Goal: Obtain resource: Download file/media

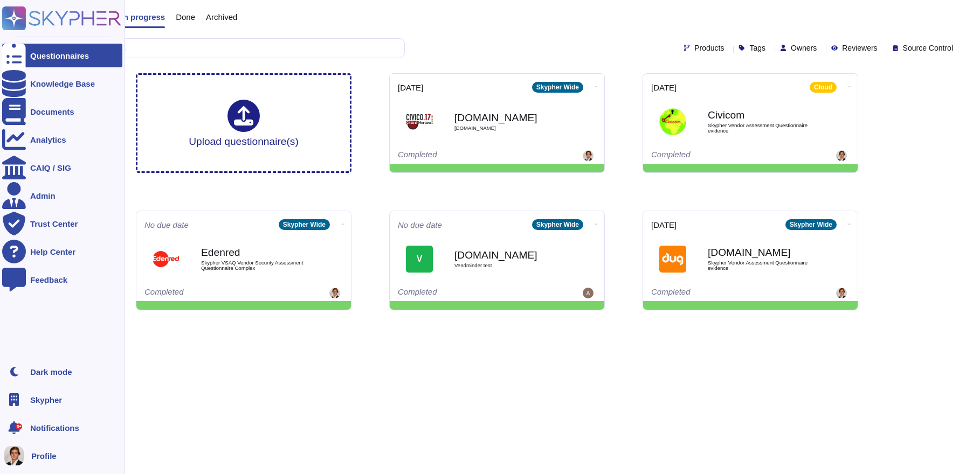
click at [29, 399] on div "Skypher" at bounding box center [62, 400] width 120 height 24
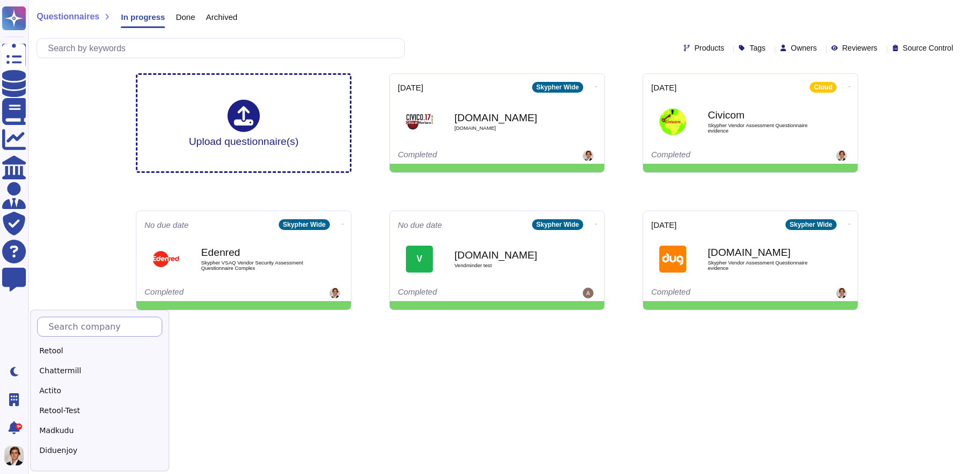
click at [80, 330] on input "text" at bounding box center [102, 326] width 119 height 19
type input "Adobe"
click at [63, 344] on div "Adobe" at bounding box center [104, 351] width 135 height 16
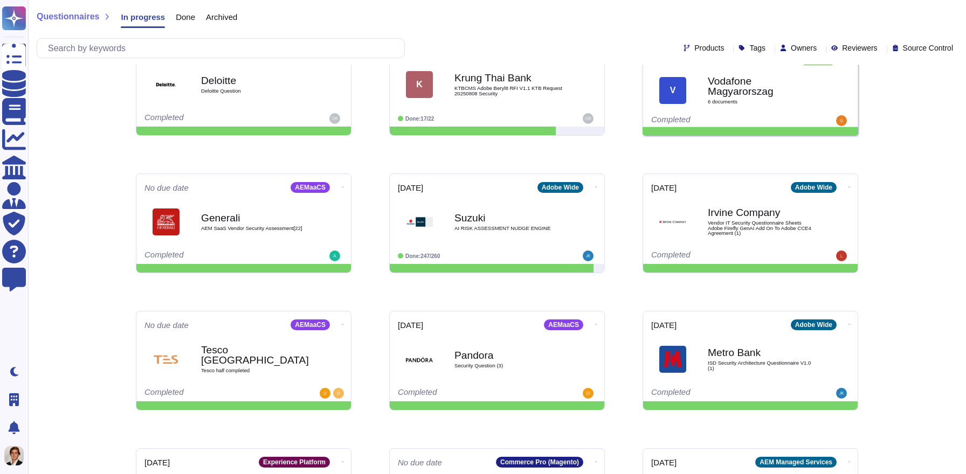
scroll to position [366, 0]
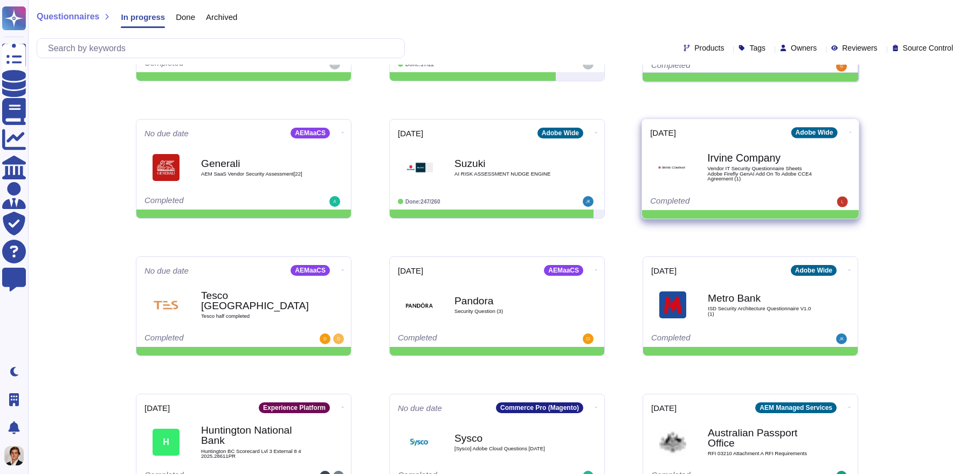
click at [764, 149] on div "Irvine Company Vendor IT Security Questionnaire Sheets Adobe Firefly GenAI Add …" at bounding box center [761, 167] width 109 height 44
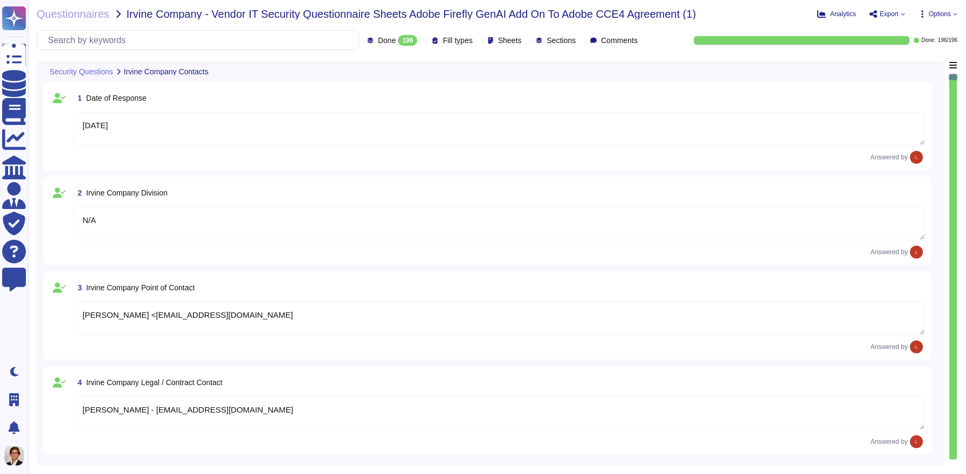
type textarea "[DATE]"
type textarea "N/A"
type textarea "[PERSON_NAME] <[EMAIL_ADDRESS][DOMAIN_NAME]"
type textarea "[PERSON_NAME] - [EMAIL_ADDRESS][DOMAIN_NAME]"
type textarea "Adobe Inc."
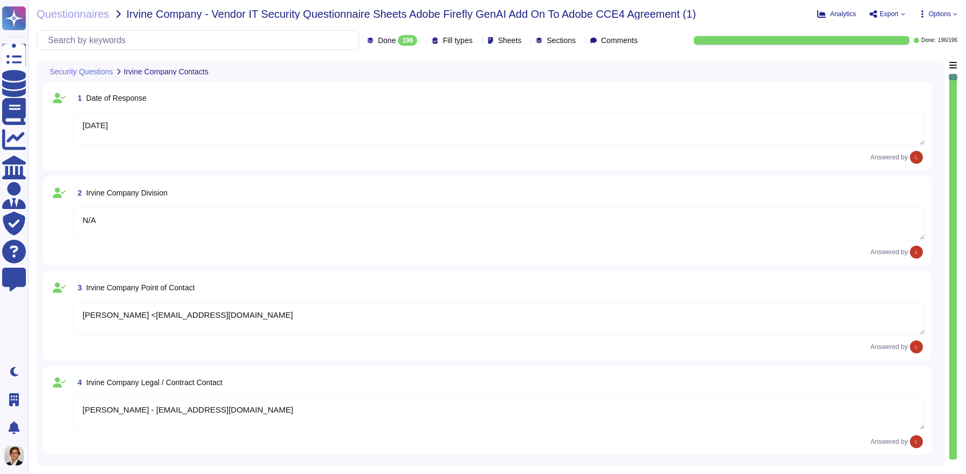
type textarea "Adobe's headquarters is in [GEOGRAPHIC_DATA], [US_STATE], [GEOGRAPHIC_DATA]."
type textarea "[PERSON_NAME]"
click at [830, 13] on span "Analytics" at bounding box center [843, 14] width 26 height 6
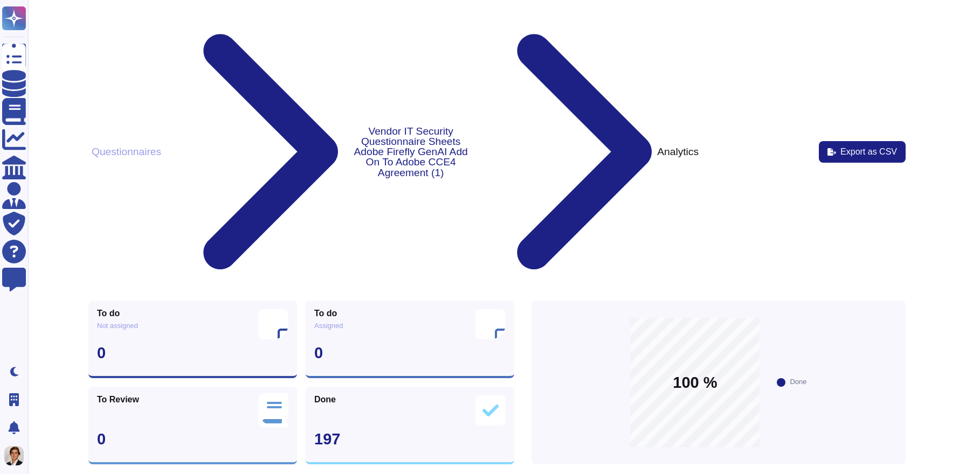
click at [151, 146] on button "Questionnaires" at bounding box center [126, 151] width 76 height 11
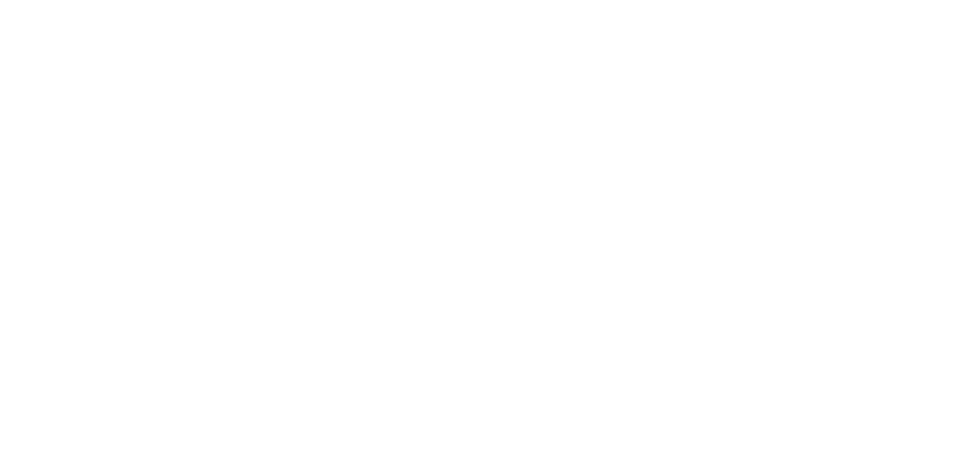
click at [20, 48] on div at bounding box center [483, 38] width 966 height 54
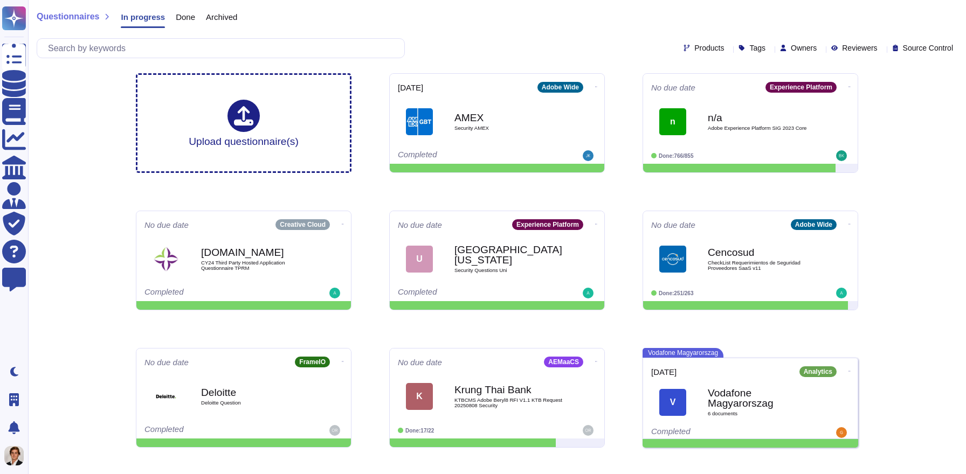
scroll to position [159, 0]
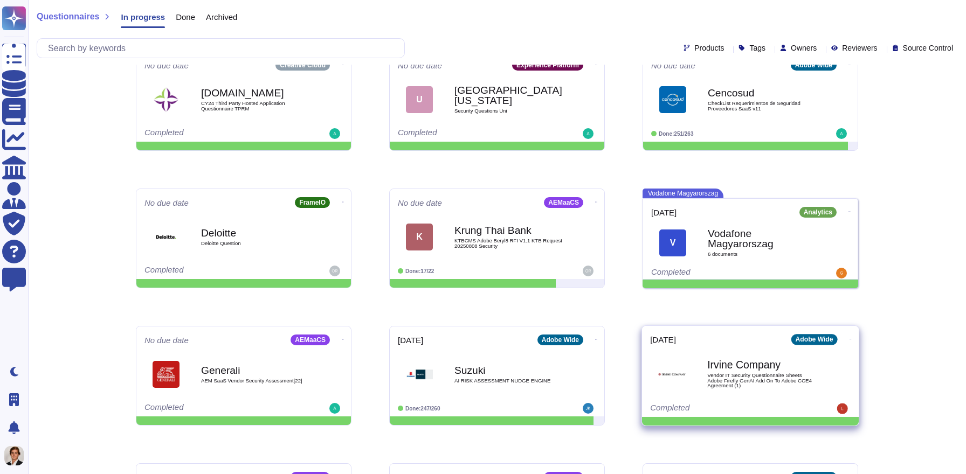
click at [707, 376] on span "Vendor IT Security Questionnaire Sheets Adobe Firefly GenAI Add On To Adobe CCE…" at bounding box center [761, 381] width 109 height 16
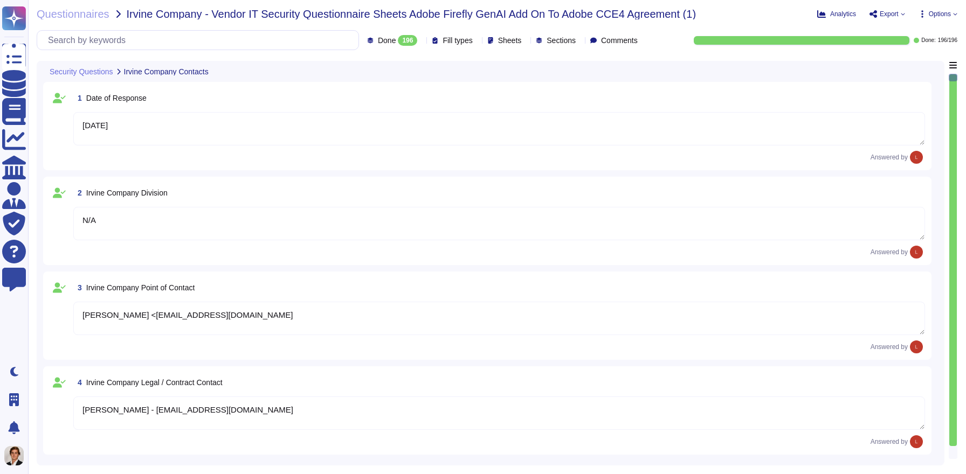
type textarea "[DATE]"
type textarea "N/A"
type textarea "[PERSON_NAME] <[EMAIL_ADDRESS][DOMAIN_NAME]"
type textarea "[PERSON_NAME] - [EMAIL_ADDRESS][DOMAIN_NAME]"
type textarea "Adobe Inc."
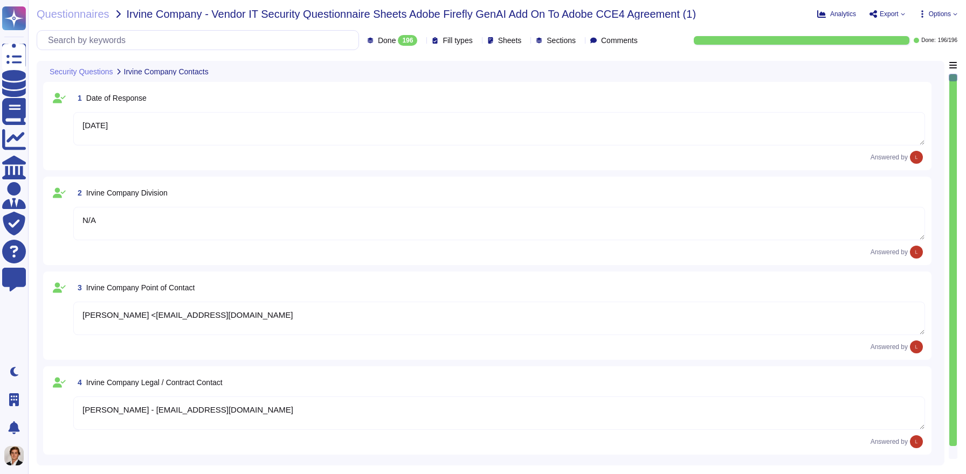
type textarea "Adobe's headquarters is in [GEOGRAPHIC_DATA], [US_STATE], [GEOGRAPHIC_DATA]."
type textarea "[PERSON_NAME]"
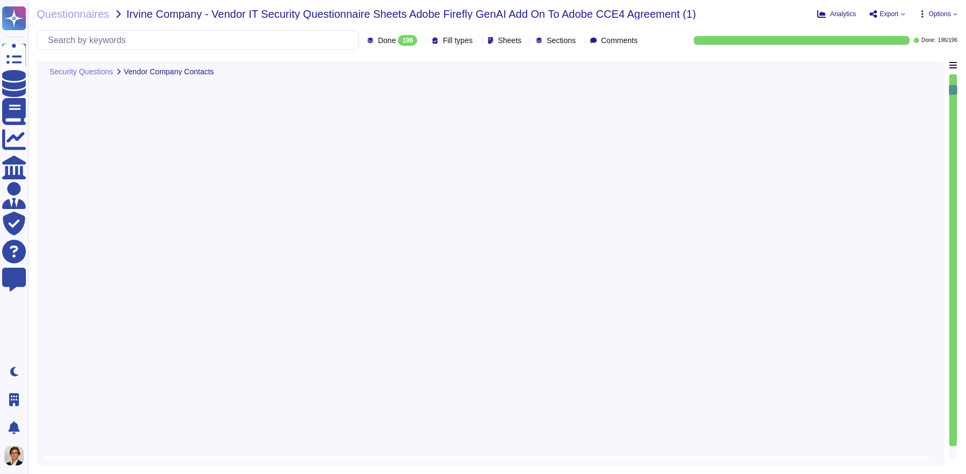
type textarea "Rmason@adobe.com"
type textarea "N/A"
type textarea "Riley Mason (AM), Jason Dang, will help with the migration to ETLA (if needed)."
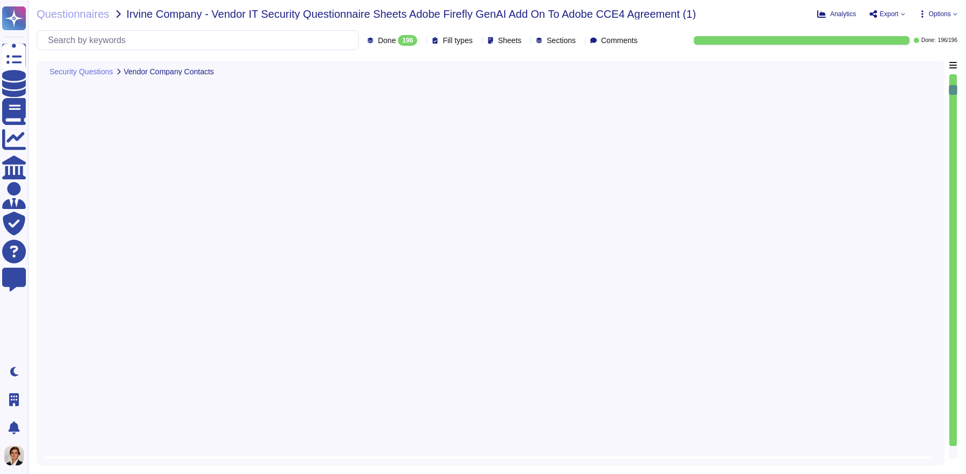
type textarea "For Adobe customers, please contact Adobe Customer Care using the Emergency Con…"
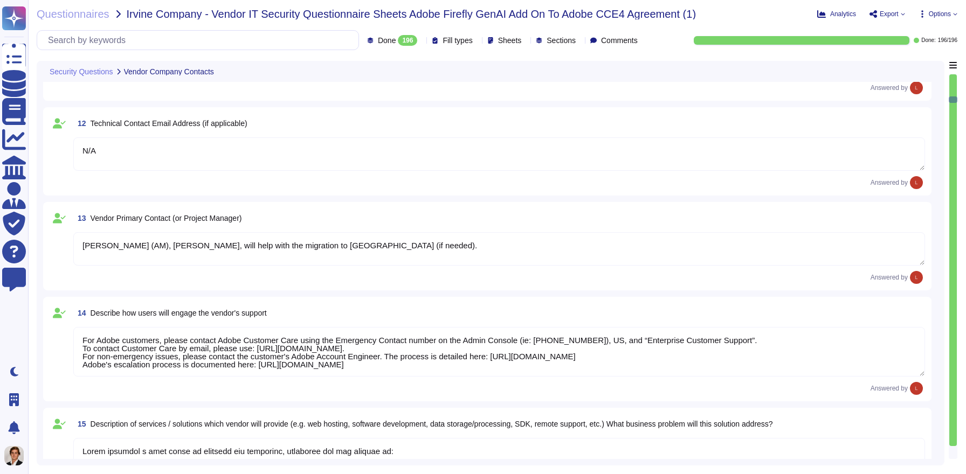
type textarea "Adobe provides a wide range of services and solutions, including but not limite…"
type textarea "For a complete list of AWS data centers, please see their SOC 3 report: http://…"
type textarea "End User from Irvine Co - License count provided was 1260 Acrobat Users, 197 Cr…"
type textarea "Adobe business customers, as the data controllers of the personal data they pro…"
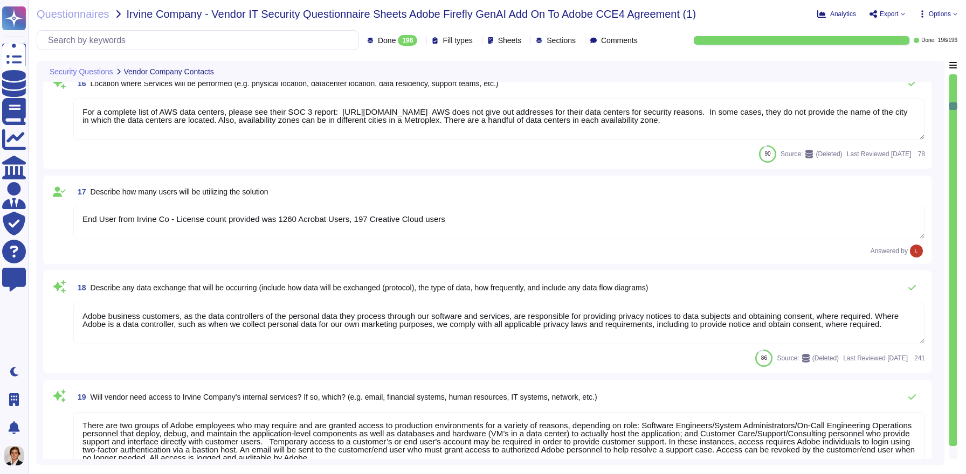
type textarea "Adobe has established robust insurance and cyber insurance risk management cont…"
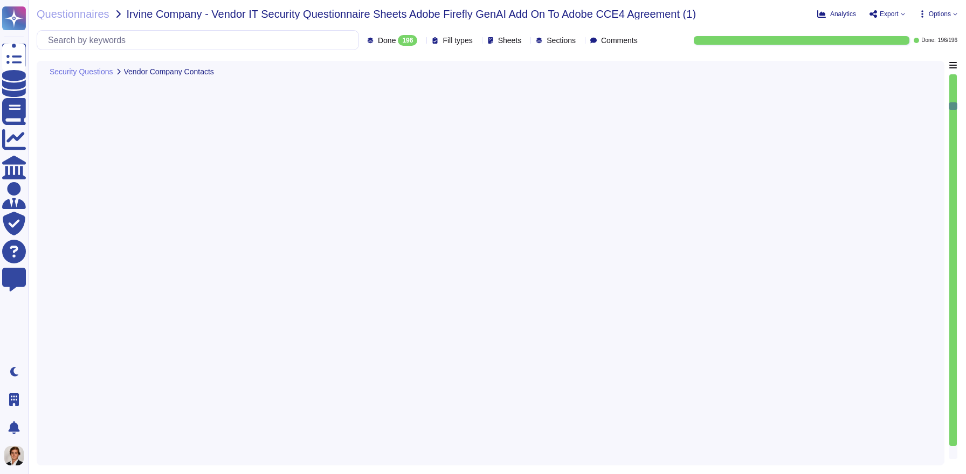
scroll to position [2557, 0]
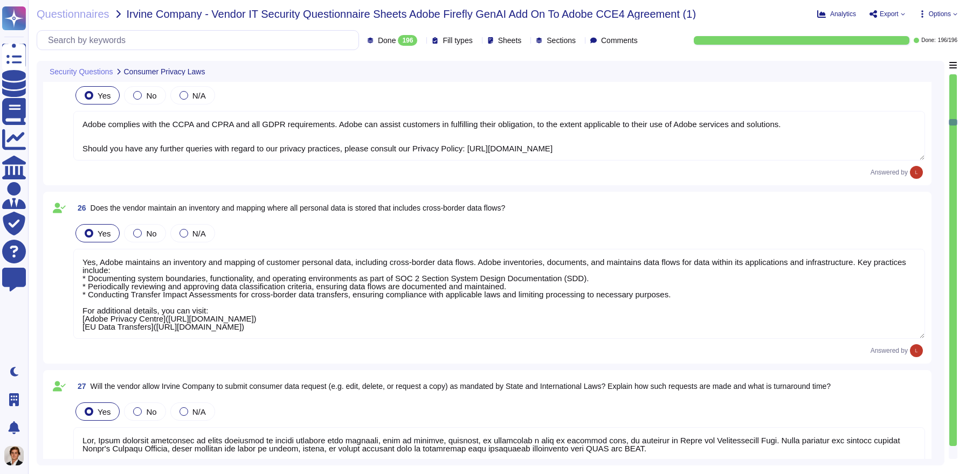
type textarea "Adobe complies with the CCPA and CPRA and all GDPR requirements. Adobe can assi…"
type textarea "Yes, Adobe maintains an inventory and mapping of customer personal data, includ…"
type textarea "Yes, Adobe provides mechanisms to allow customers to submit consumer data reque…"
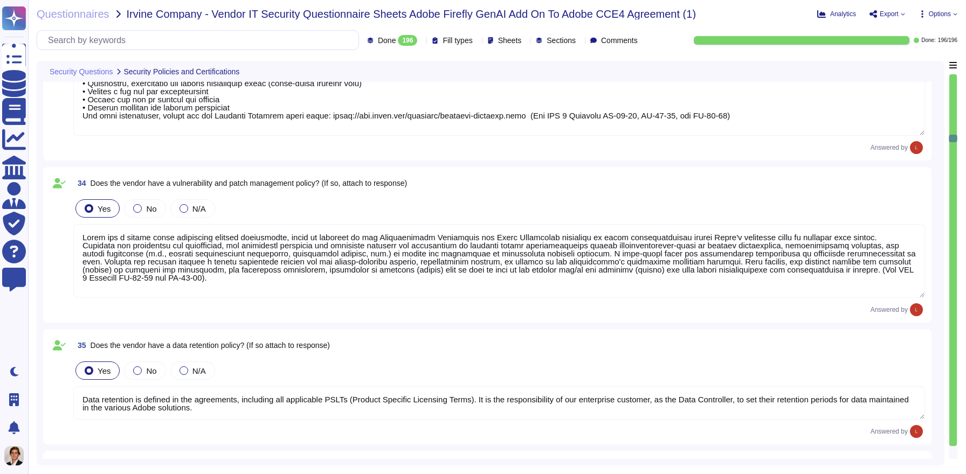
type textarea "The Incident Response Plan and associated procedures are tested and documented …"
type textarea "Adobe has a formal patch management process implemented, which is governed by t…"
type textarea "Data retention is defined in the agreements, including all applicable PSLTs (Pr…"
type textarea "The Business continuity plan is documented and reviewed annually and attested b…"
type textarea "Adobe is committed to providing a safe and secure workplace for all visitors an…"
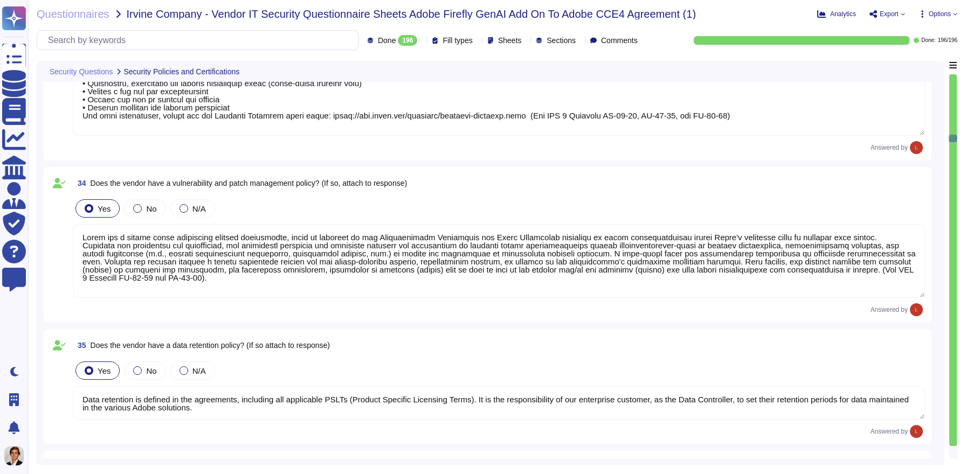
type textarea "Adobe conducts a mandatory, annual Security Awareness Training which applies to…"
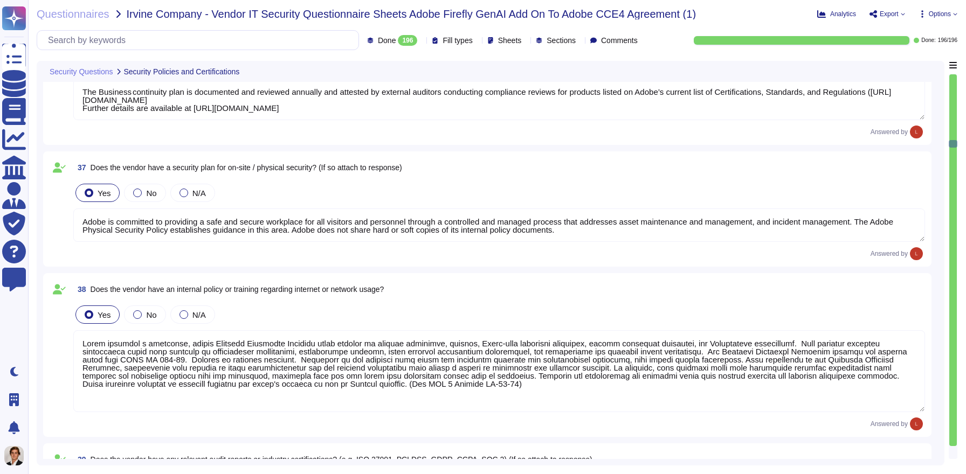
scroll to position [4209, 0]
type textarea "Third-party audit or certification reports are available under NDA and can be r…"
type textarea "Agreements are reviewed when they are due for renewal. Policies are reviewed an…"
type textarea "Adobe's Information Security policy is comprised of over 60 individual policies…"
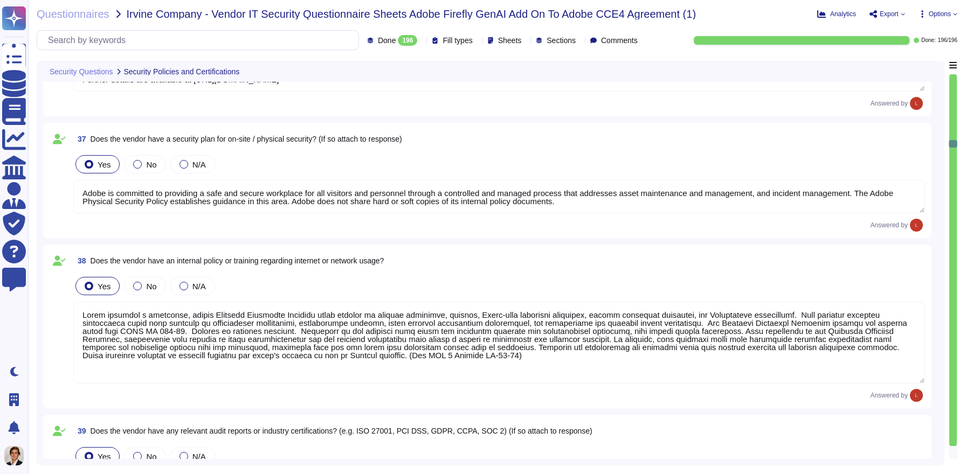
scroll to position [1, 0]
click at [550, 341] on textarea at bounding box center [498, 343] width 851 height 82
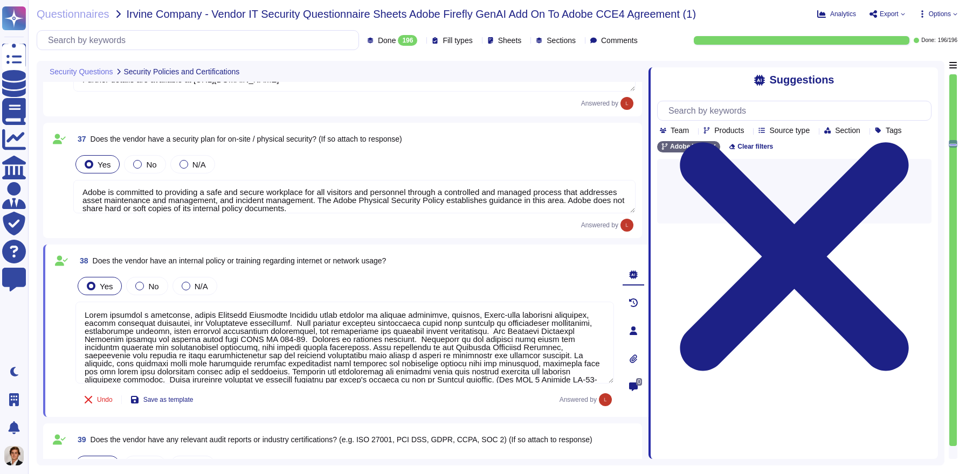
drag, startPoint x: 681, startPoint y: 197, endPoint x: 648, endPoint y: 195, distance: 32.9
click at [648, 195] on span at bounding box center [648, 260] width 4 height 398
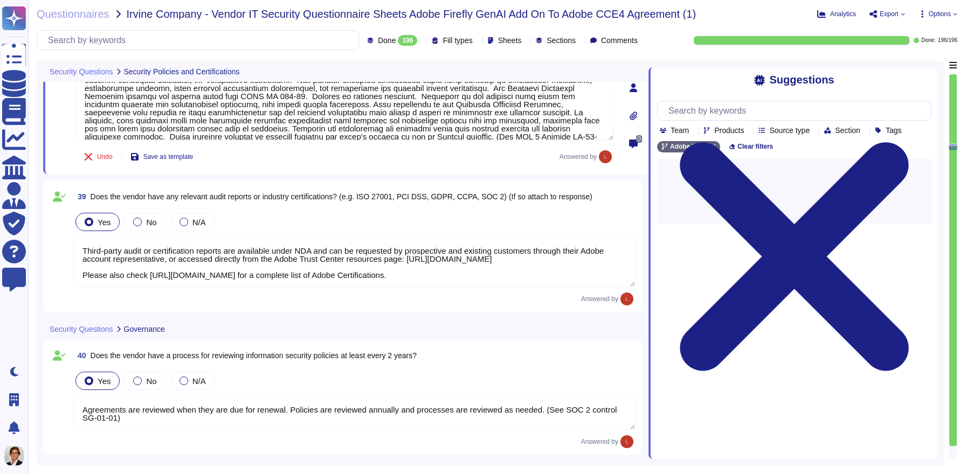
type textarea "Adobe has a dedicated Chief Security Officer who is responsible for security, a…"
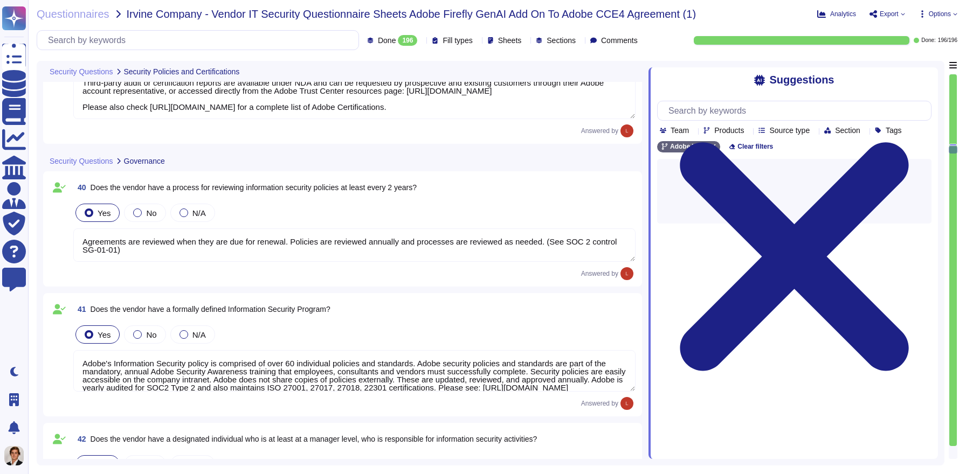
type textarea "Adobe has both in-house legal and security departments who regularly monitor fo…"
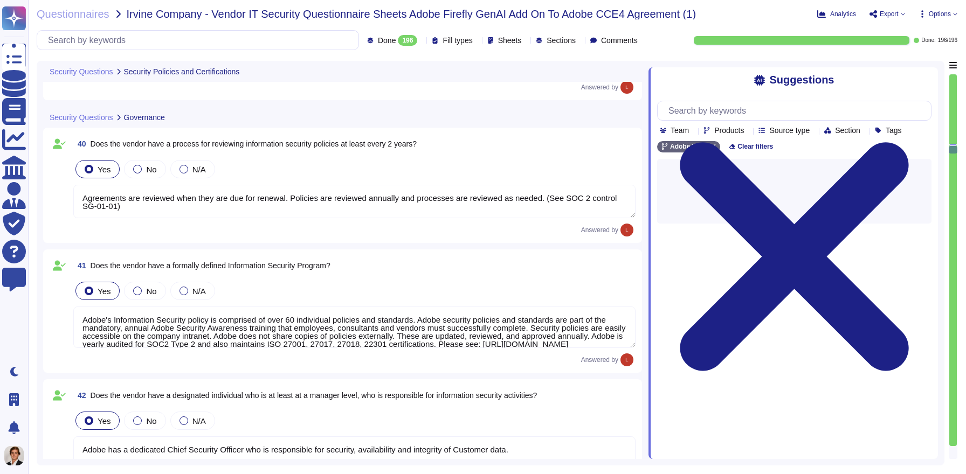
scroll to position [4662, 0]
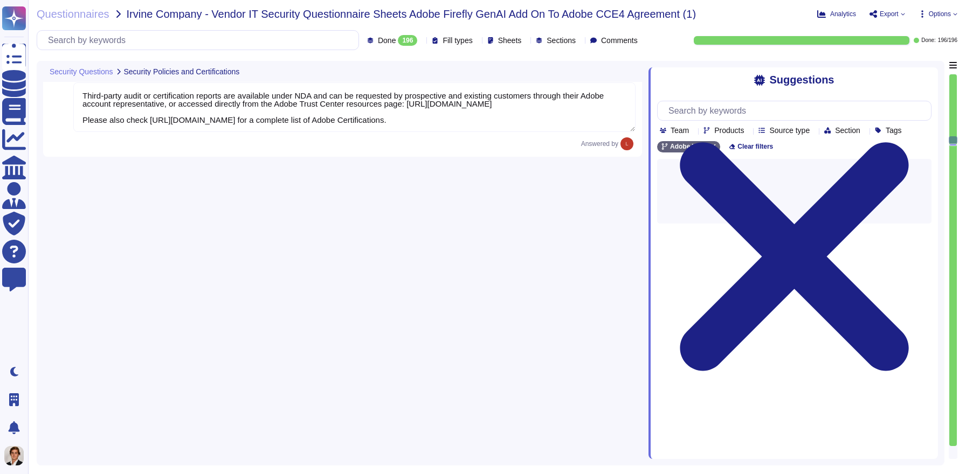
type textarea "The Incident Response Plan and associated procedures are tested and documented …"
type textarea "Adobe has a formal patch management process implemented, which is governed by t…"
type textarea "Data retention is defined in the agreements, including all applicable PSLTs (Pr…"
type textarea "The Business continuity plan is documented and reviewed annually and attested b…"
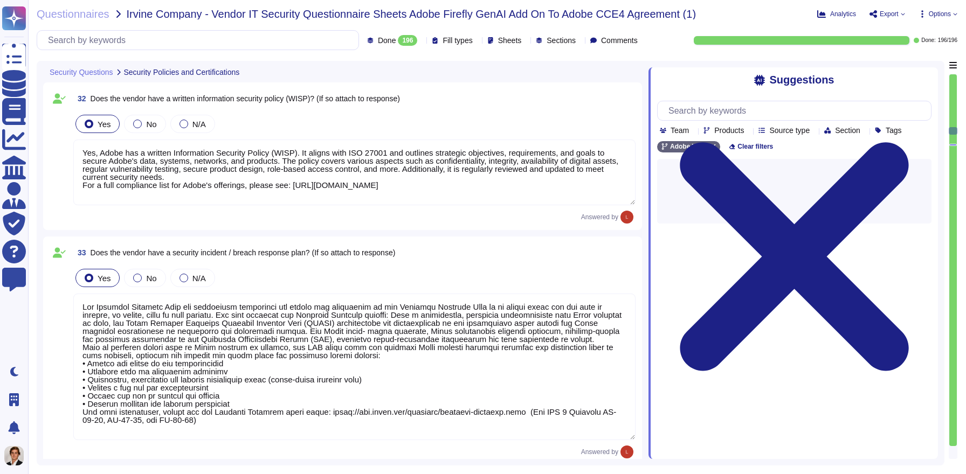
type textarea "Yes, Adobe has a written Information Security Policy (WISP). It aligns with ISO…"
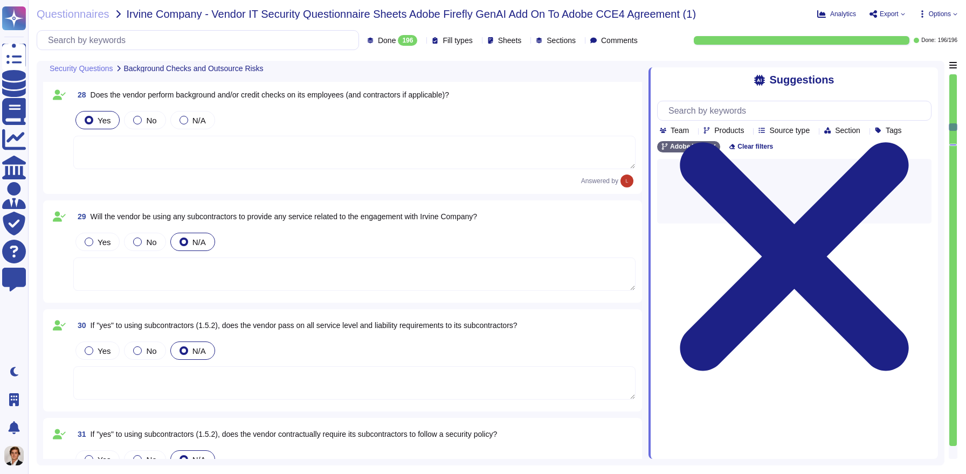
type textarea "Yes, Adobe maintains an inventory and mapping of customer personal data, includ…"
type textarea "Yes, Adobe provides mechanisms to allow customers to submit consumer data reque…"
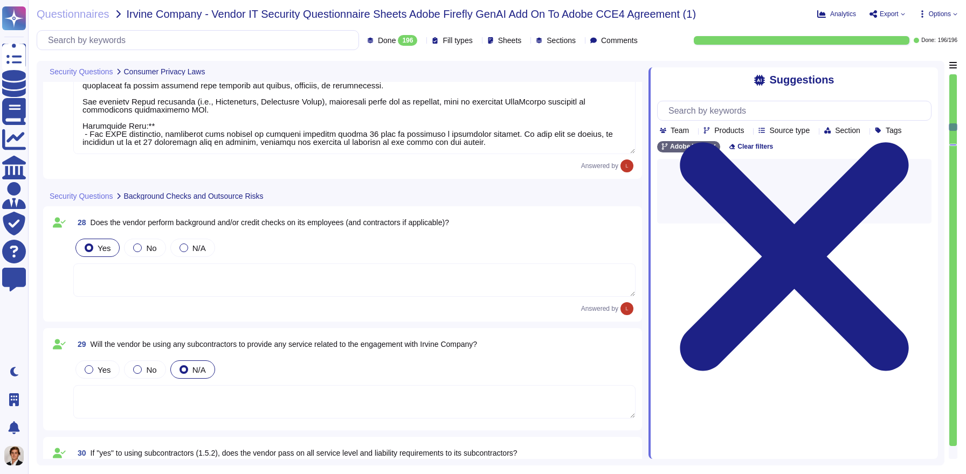
scroll to position [2969, 0]
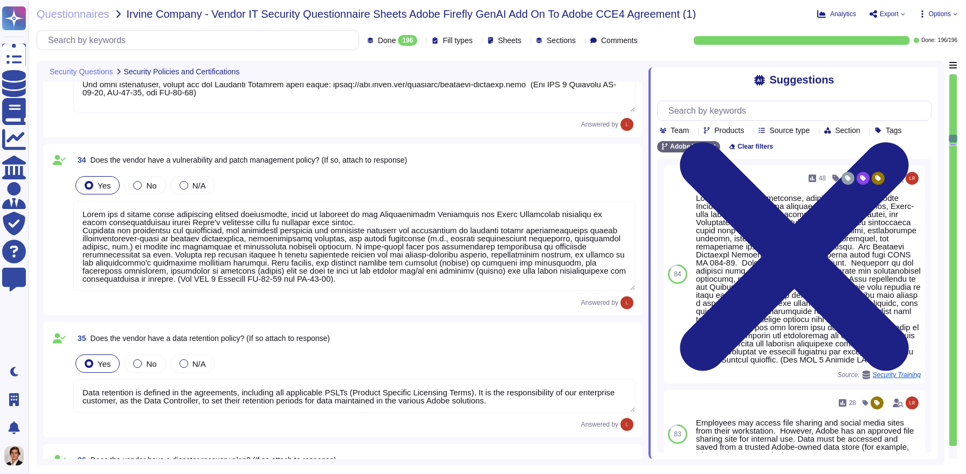
type textarea "The Incident Response Plan and associated procedures are tested and documented …"
type textarea "Adobe has a formal patch management process implemented, which is governed by t…"
type textarea "Data retention is defined in the agreements, including all applicable PSLTs (Pr…"
type textarea "The Business continuity plan is documented and reviewed annually and attested b…"
type textarea "Adobe is committed to providing a safe and secure workplace for all visitors an…"
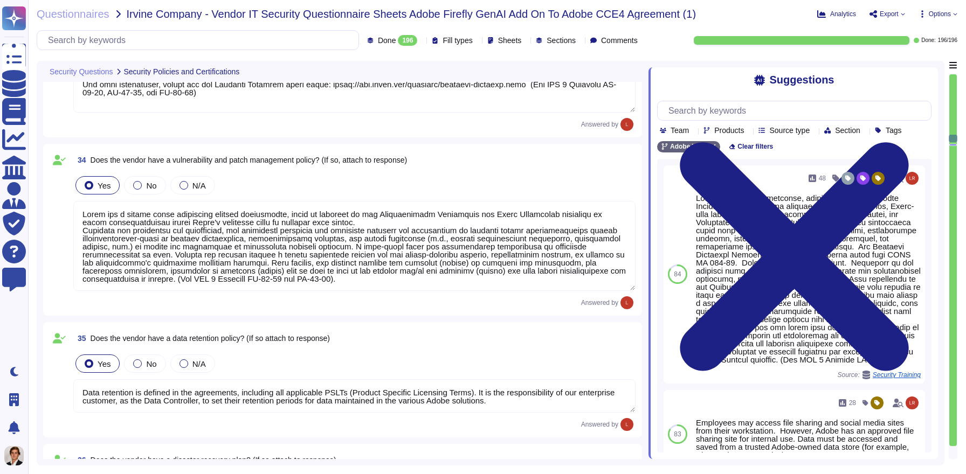
type textarea "Adobe conducts a mandatory, annual Security Awareness Training which applies to…"
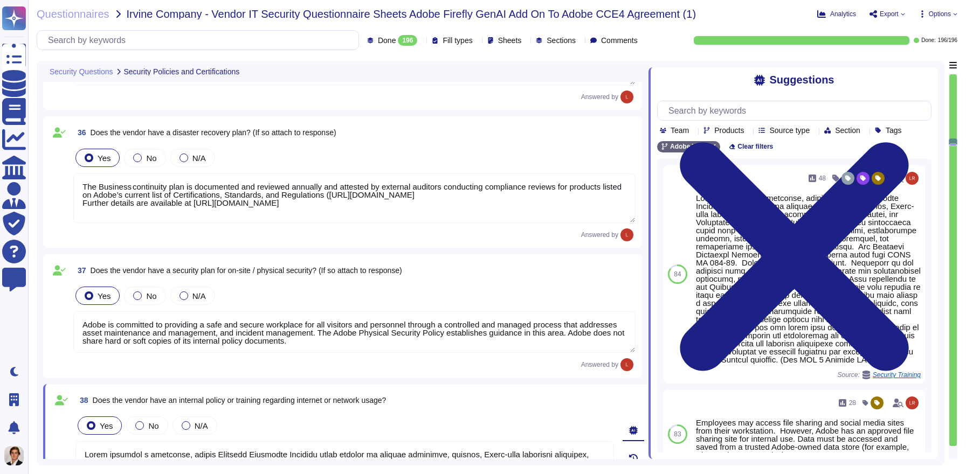
type textarea "Third-party audit or certification reports are available under NDA and can be r…"
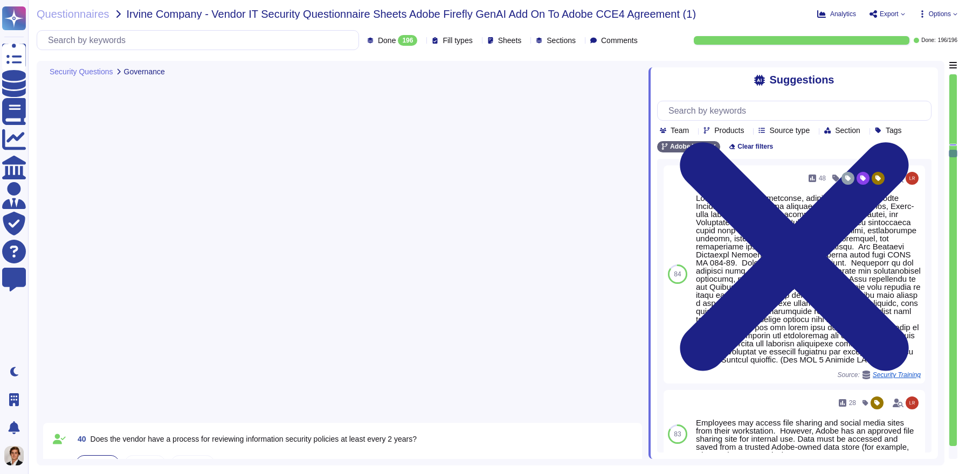
type textarea "Adobe's Information Security policy is comprised of over 60 individual policies…"
type textarea "Adobe has a dedicated Chief Security Officer who is responsible for security, a…"
type textarea "Adobe has both in-house legal and security departments who regularly monitor fo…"
type textarea "Adobe has been annually evaluated by independent auditor against the following …"
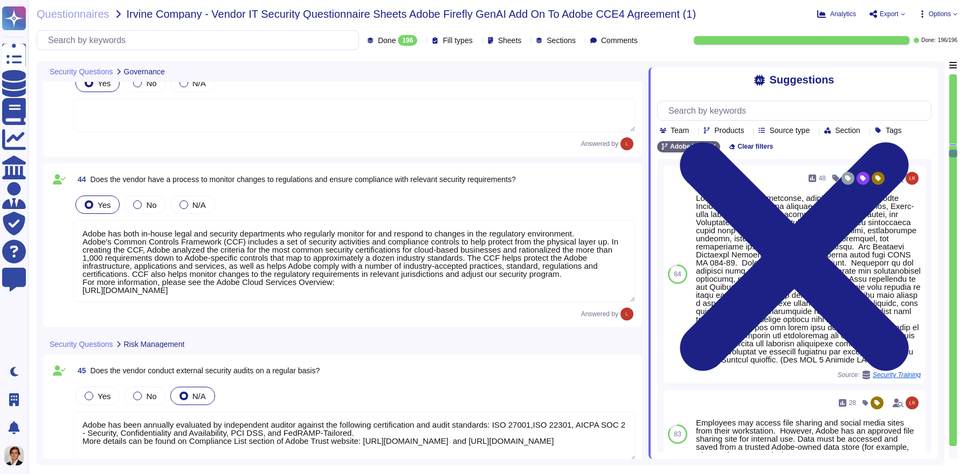
scroll to position [5369, 0]
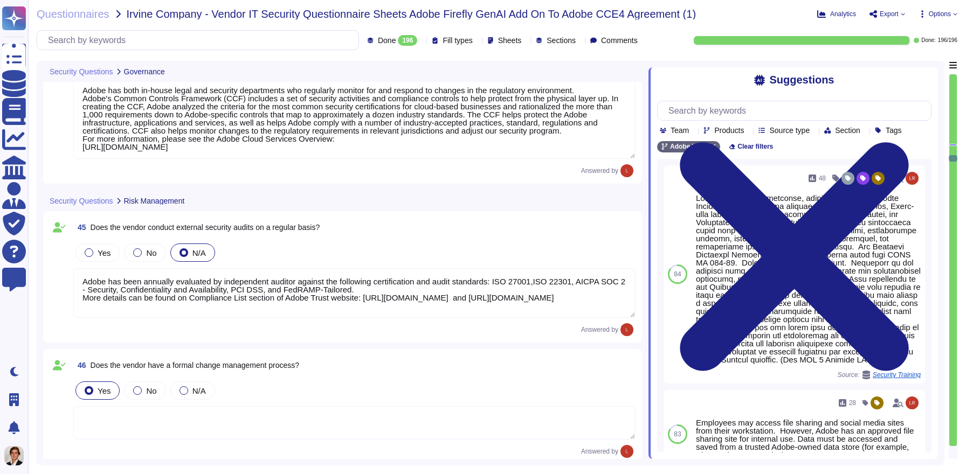
type textarea "Yes, Adobe has a risk management program that identifies internal and external …"
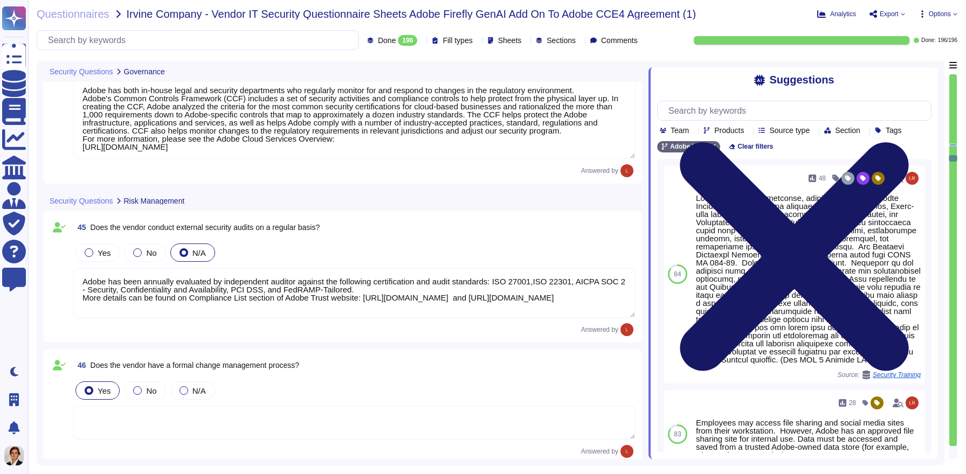
click at [926, 82] on icon at bounding box center [794, 257] width 274 height 366
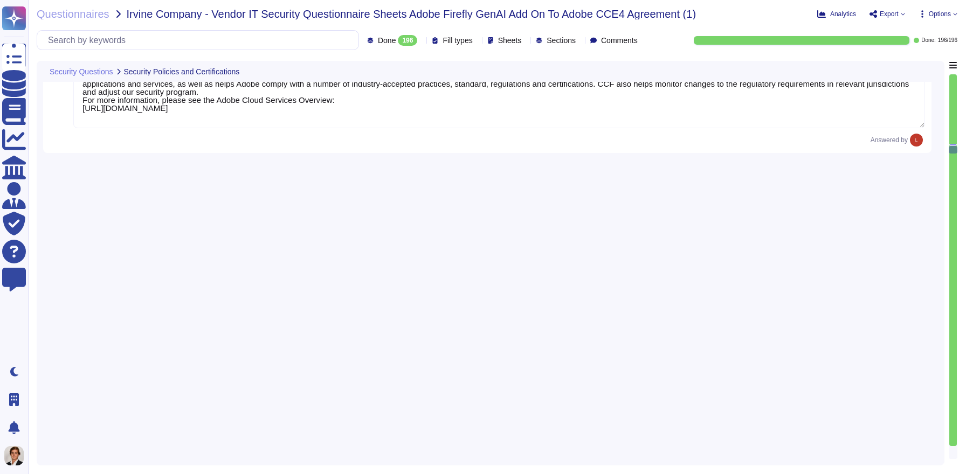
type textarea "Adobe conducts a mandatory, annual Security Awareness Training which applies to…"
type textarea "Third-party audit or certification reports are available under NDA and can be r…"
type textarea "Agreements are reviewed when they are due for renewal. Policies are reviewed an…"
type textarea "Adobe's Information Security policy is comprised of over 60 individual policies…"
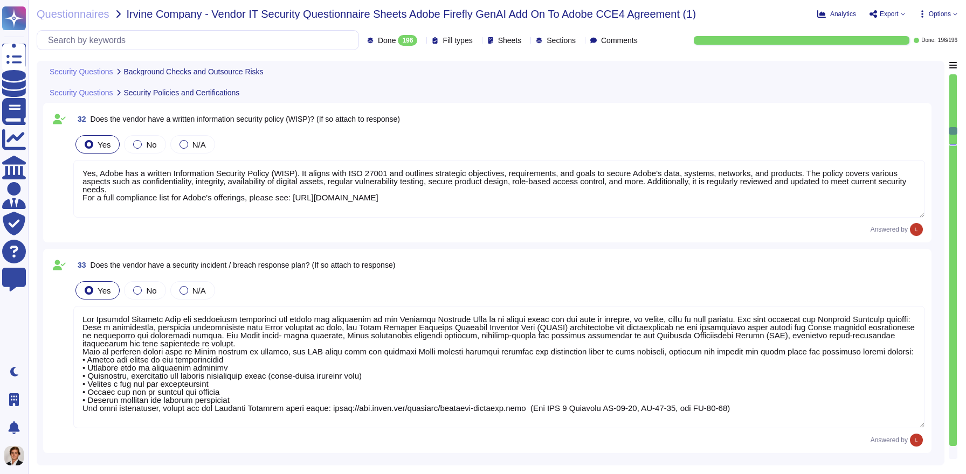
type textarea "Yes, Adobe has a written Information Security Policy (WISP). It aligns with ISO…"
type textarea "The Incident Response Plan and associated procedures are tested and documented …"
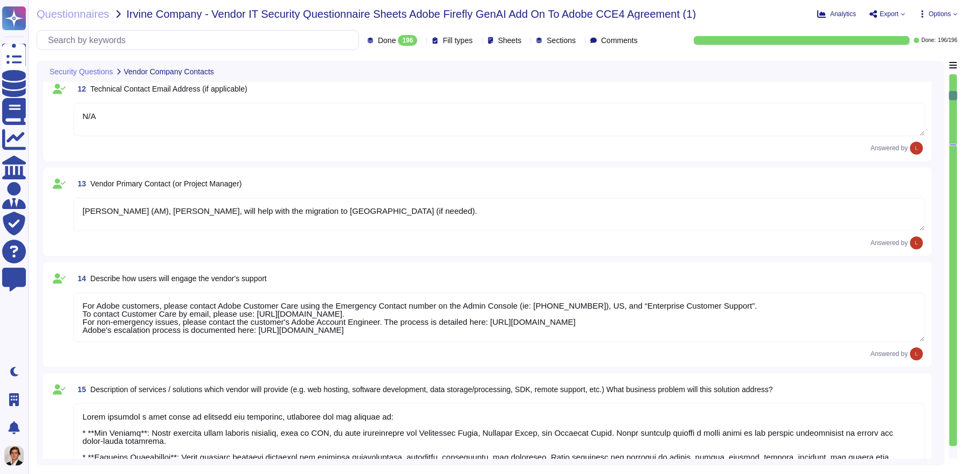
scroll to position [905, 0]
type textarea "408-569-8009"
type textarea "Rmason@adobe.com"
type textarea "N/A"
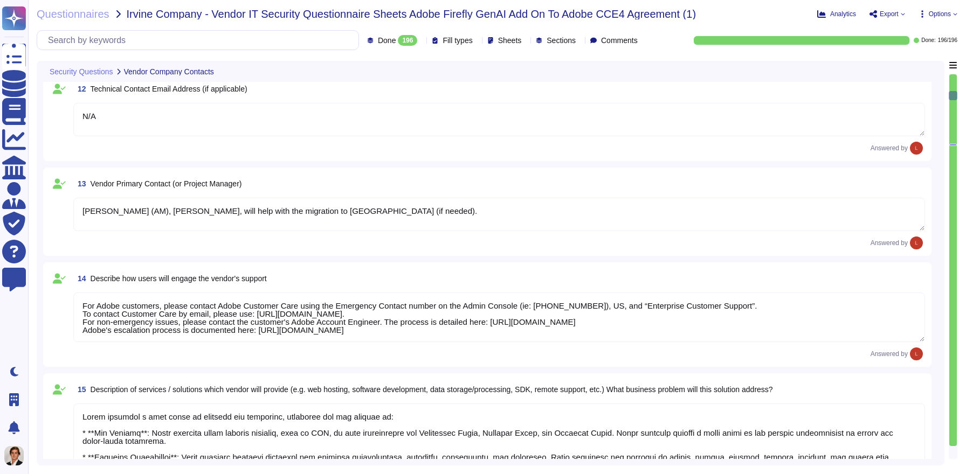
type textarea "N/A"
type textarea "Riley Mason (AM), Jason Dang, will help with the migration to ETLA (if needed)."
type textarea "For Adobe customers, please contact Adobe Customer Care using the Emergency Con…"
type textarea "Adobe provides a wide range of services and solutions, including but not limite…"
type textarea "For a complete list of AWS data centers, please see their SOC 3 report: http://…"
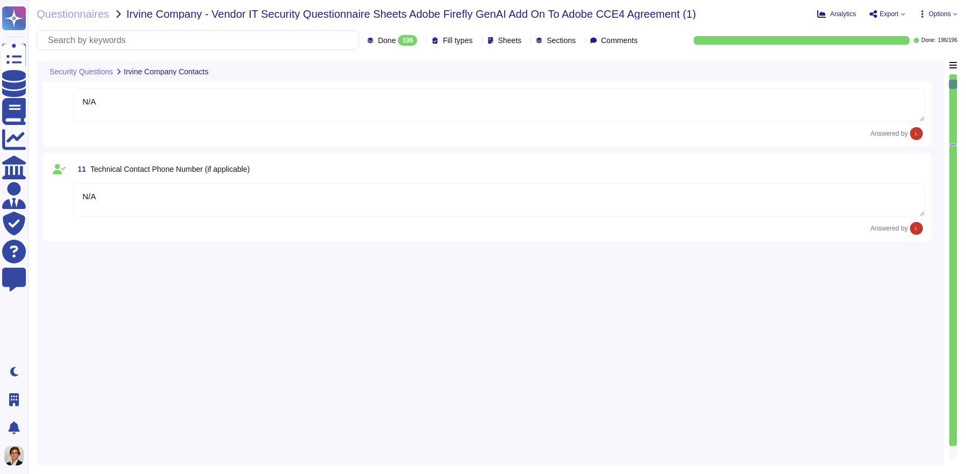
scroll to position [169, 0]
type textarea "N/A"
type textarea "[PERSON_NAME] <[EMAIL_ADDRESS][DOMAIN_NAME]"
type textarea "[PERSON_NAME] - [EMAIL_ADDRESS][DOMAIN_NAME]"
type textarea "Adobe Inc."
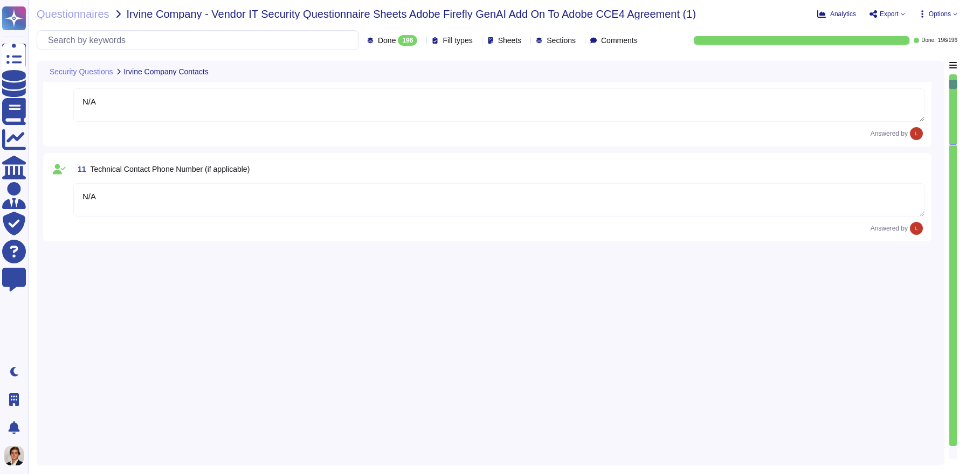
type textarea "Adobe's headquarters is in [GEOGRAPHIC_DATA], [US_STATE], [GEOGRAPHIC_DATA]."
type textarea "[PERSON_NAME]"
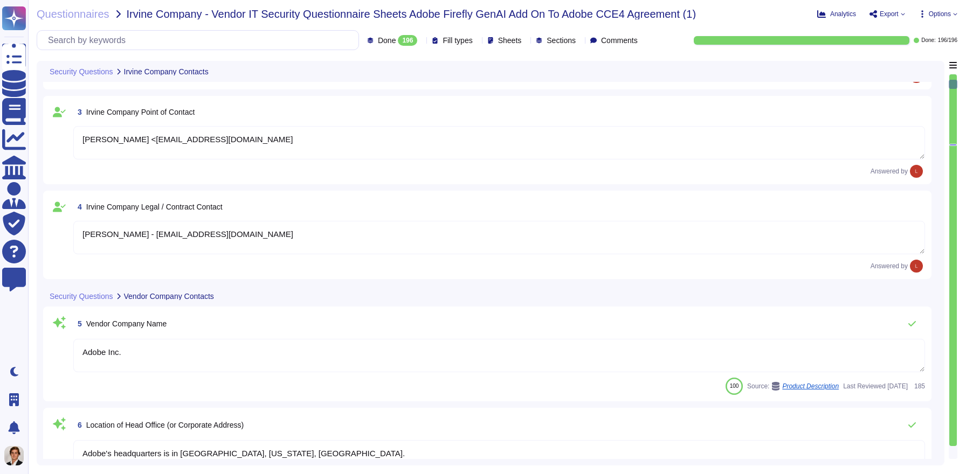
scroll to position [0, 0]
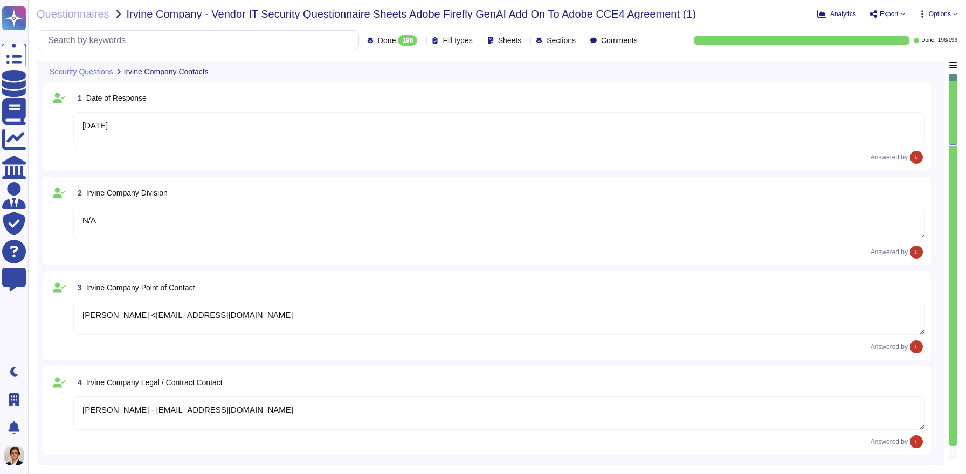
type textarea "[DATE]"
click at [883, 13] on span "Export" at bounding box center [888, 14] width 19 height 6
click at [907, 65] on p "Download" at bounding box center [926, 78] width 38 height 26
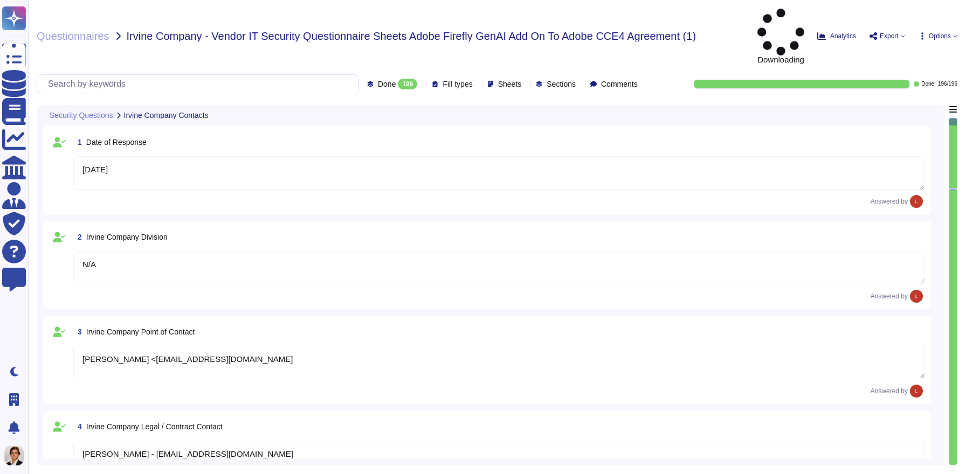
click at [883, 33] on span "Export" at bounding box center [888, 36] width 19 height 6
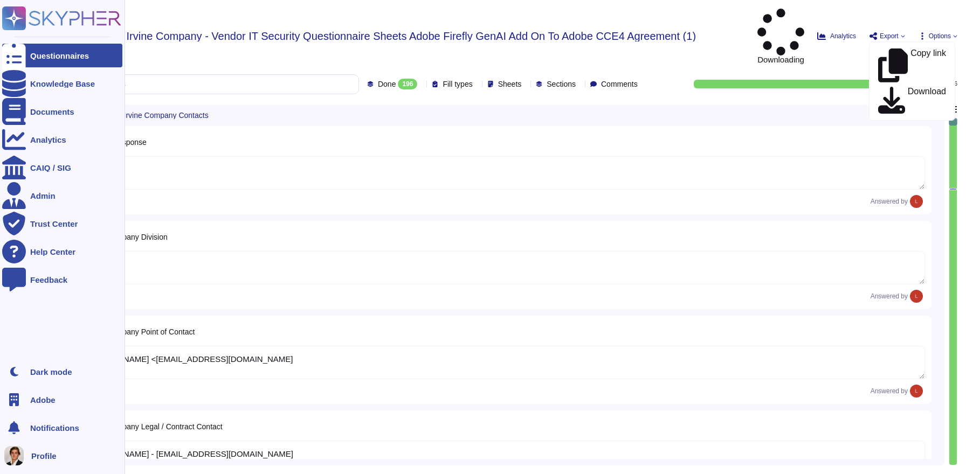
click at [33, 55] on div "Questionnaires" at bounding box center [59, 56] width 59 height 8
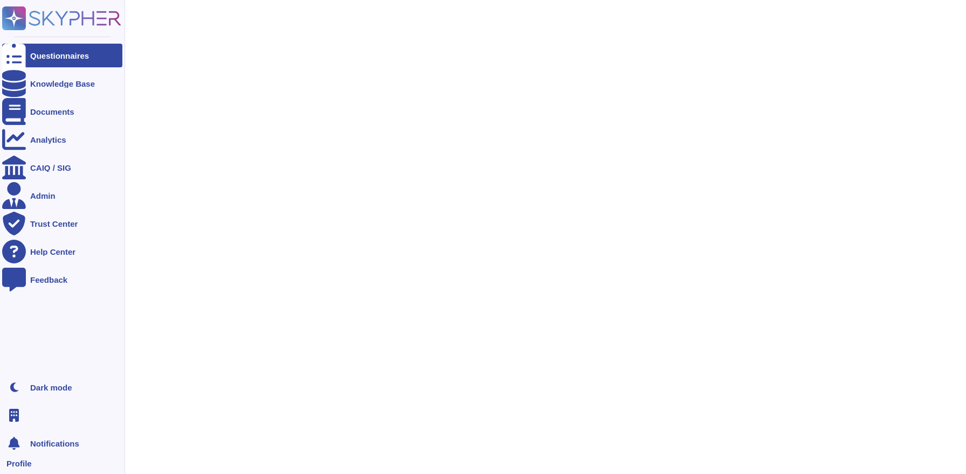
click at [41, 22] on icon at bounding box center [61, 18] width 119 height 24
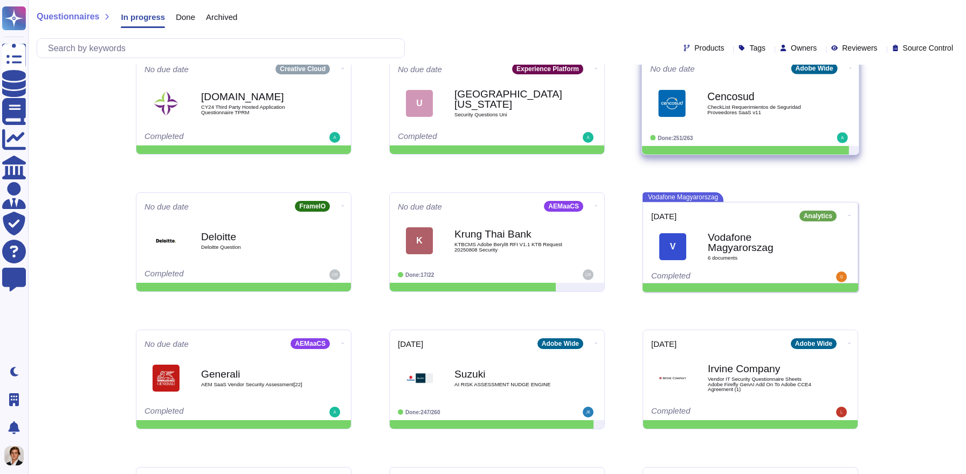
scroll to position [172, 0]
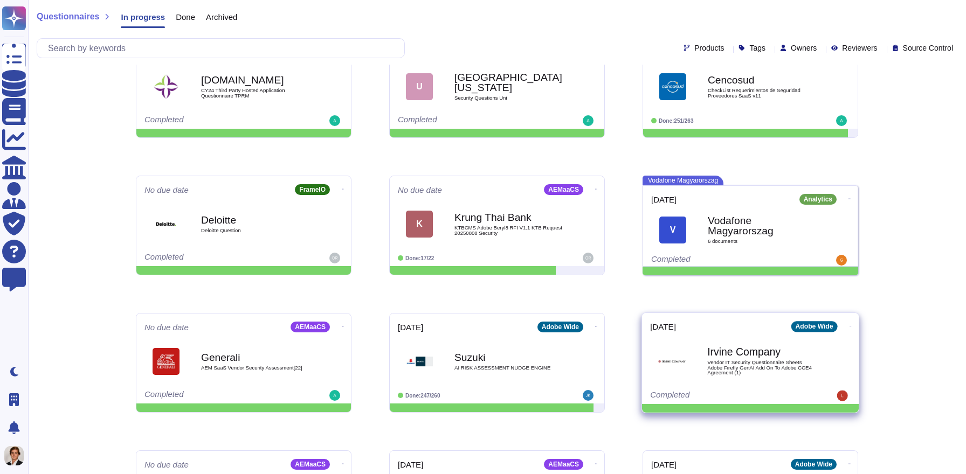
click at [712, 360] on span "Vendor IT Security Questionnaire Sheets Adobe Firefly GenAI Add On To Adobe CCE…" at bounding box center [761, 368] width 109 height 16
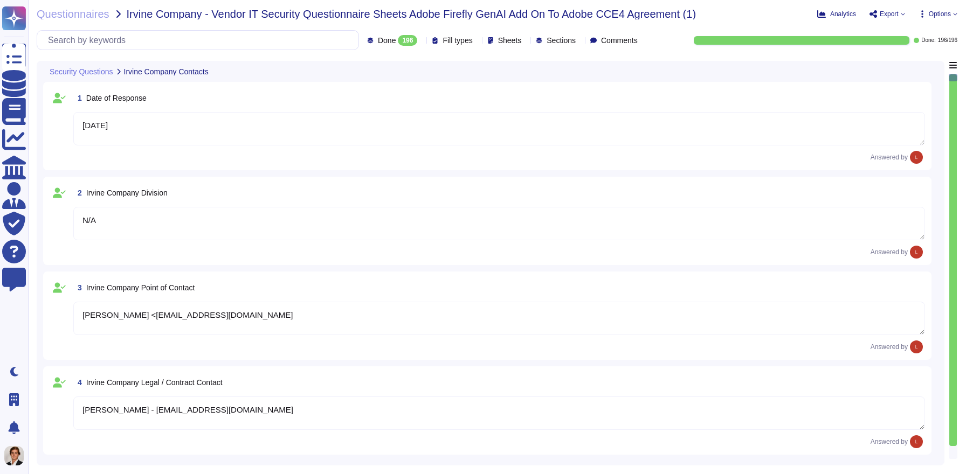
type textarea "[DATE]"
type textarea "N/A"
type textarea "[PERSON_NAME] <[EMAIL_ADDRESS][DOMAIN_NAME]"
type textarea "[PERSON_NAME] - [EMAIL_ADDRESS][DOMAIN_NAME]"
type textarea "Adobe Inc."
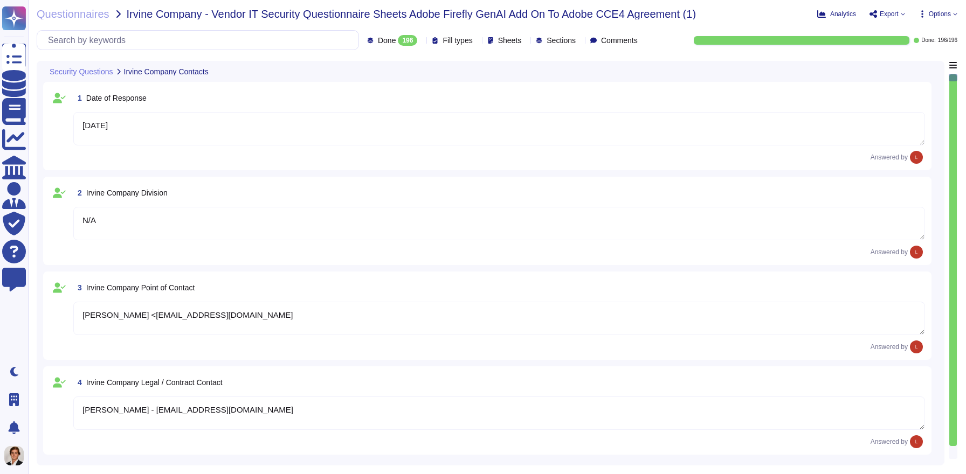
type textarea "Adobe's headquarters is in [GEOGRAPHIC_DATA], [US_STATE], [GEOGRAPHIC_DATA]."
type textarea "[PERSON_NAME]"
click at [894, 13] on span "Export" at bounding box center [888, 14] width 19 height 6
click at [884, 63] on link "Download" at bounding box center [911, 78] width 85 height 31
click at [524, 58] on div "Questionnaires Irvine Company - Vendor IT Security Questionnaire Sheets Adobe F…" at bounding box center [497, 237] width 938 height 474
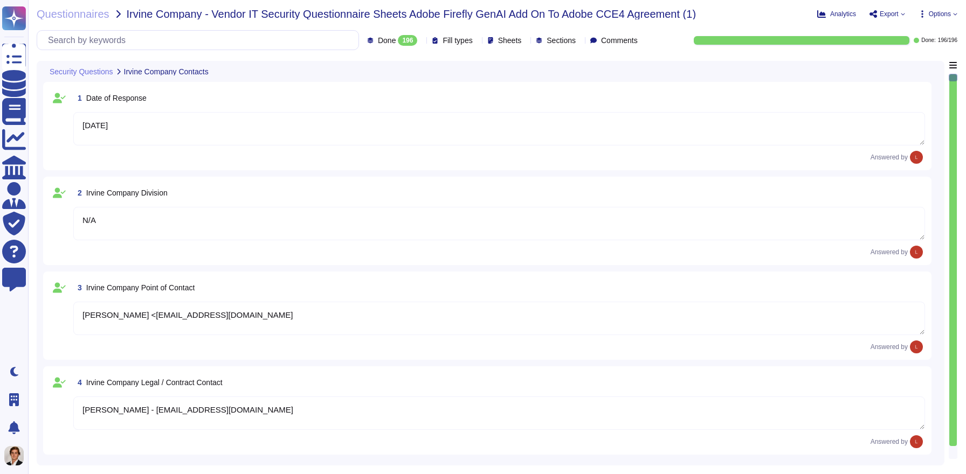
click at [885, 19] on div "Analytics Export Copy link Download Options" at bounding box center [887, 14] width 140 height 11
click at [885, 16] on span "Export" at bounding box center [888, 14] width 19 height 6
